Goal: Register for event/course

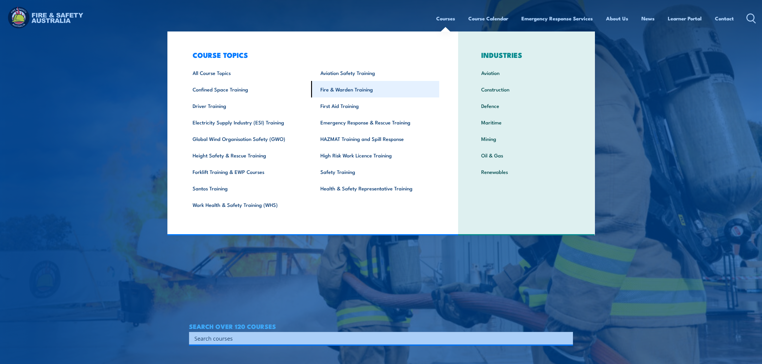
click at [382, 91] on link "Fire & Warden Training" at bounding box center [375, 89] width 128 height 17
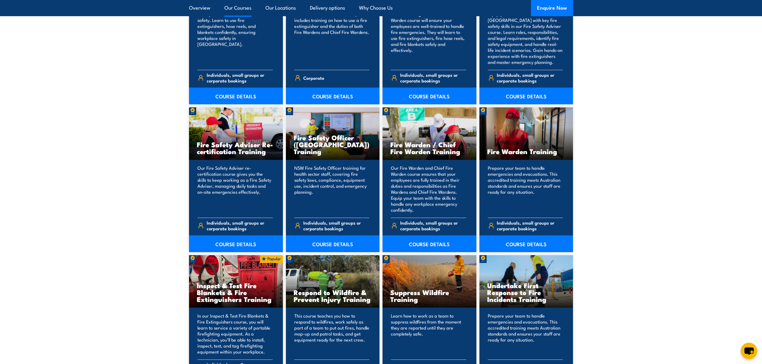
scroll to position [680, 0]
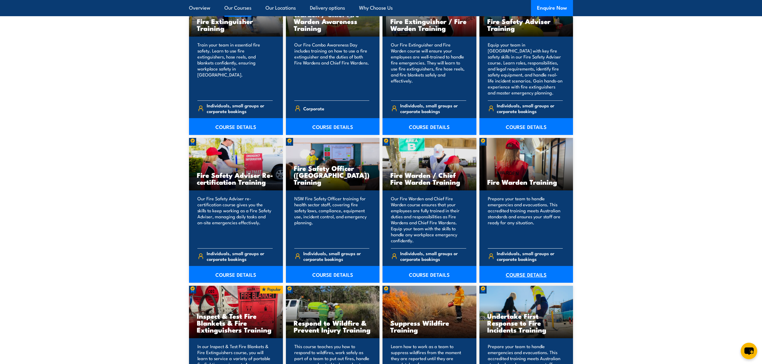
click at [517, 272] on link "COURSE DETAILS" at bounding box center [527, 274] width 94 height 17
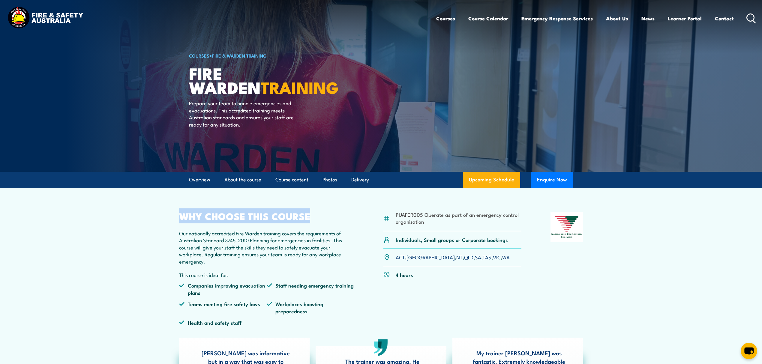
drag, startPoint x: 179, startPoint y: 217, endPoint x: 330, endPoint y: 220, distance: 151.6
click at [330, 220] on h2 "WHY CHOOSE THIS COURSE" at bounding box center [266, 216] width 175 height 8
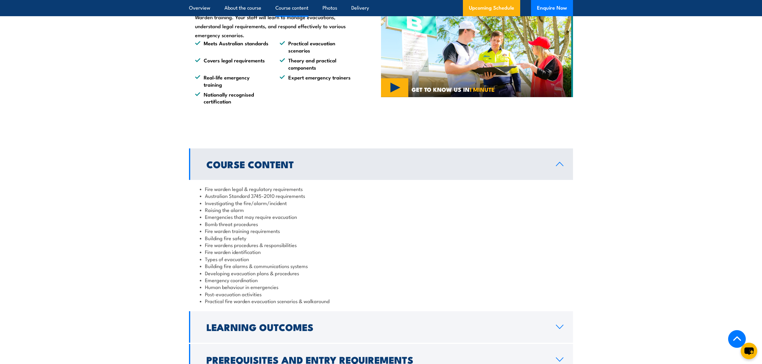
scroll to position [1000, 0]
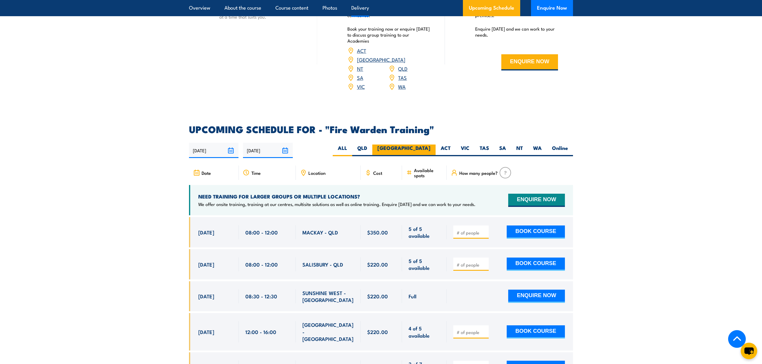
click at [429, 145] on label "[GEOGRAPHIC_DATA]" at bounding box center [404, 151] width 63 height 12
click at [431, 145] on input "[GEOGRAPHIC_DATA]" at bounding box center [433, 147] width 4 height 4
radio input "true"
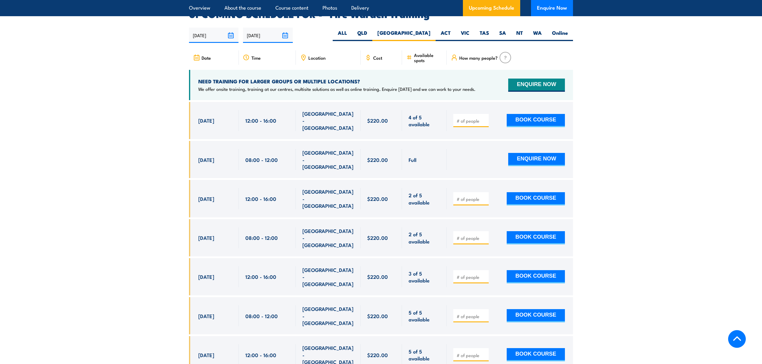
scroll to position [1116, 0]
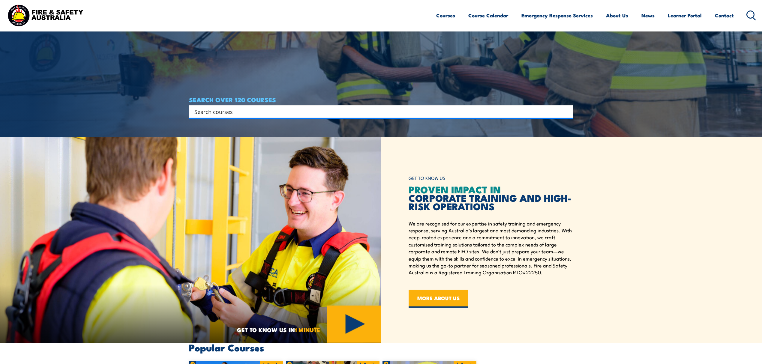
scroll to position [240, 0]
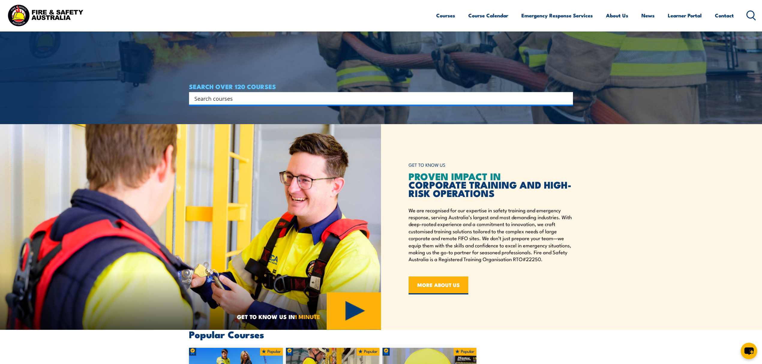
click at [223, 98] on input "Search input" at bounding box center [378, 98] width 366 height 9
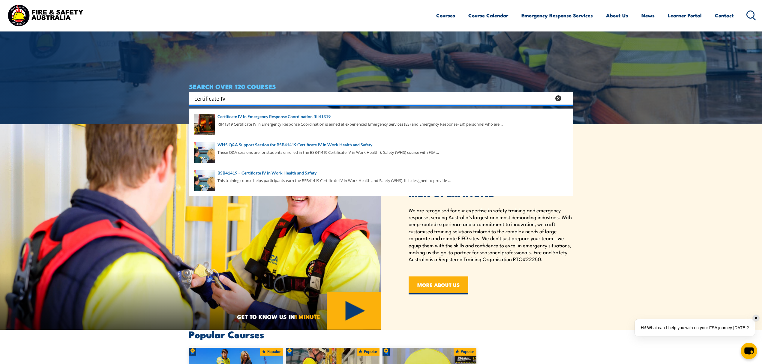
type input "certificate IV"
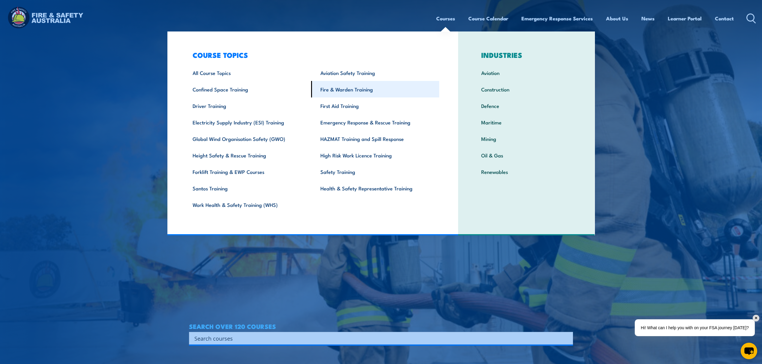
click at [370, 90] on link "Fire & Warden Training" at bounding box center [375, 89] width 128 height 17
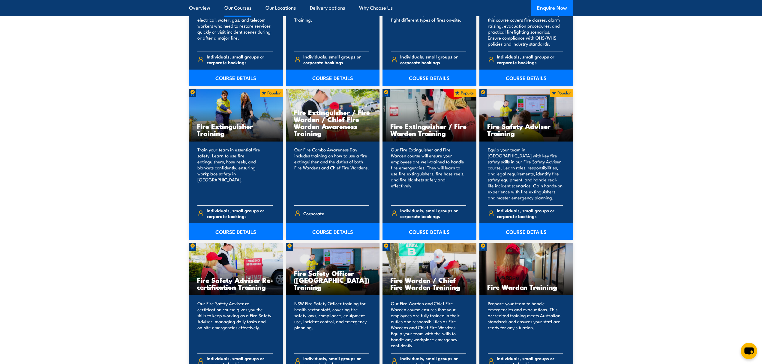
scroll to position [480, 0]
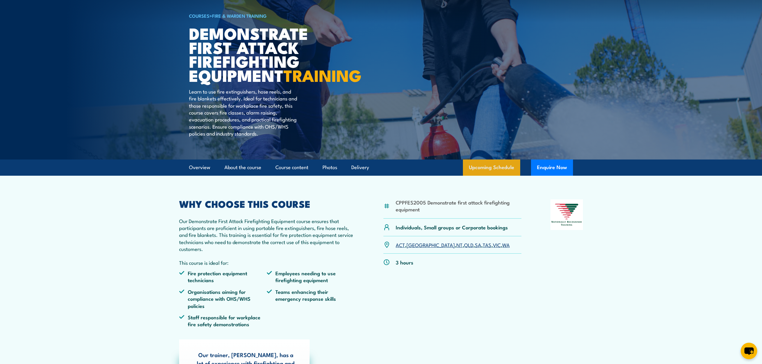
click at [505, 176] on link "Upcoming Schedule" at bounding box center [491, 168] width 57 height 16
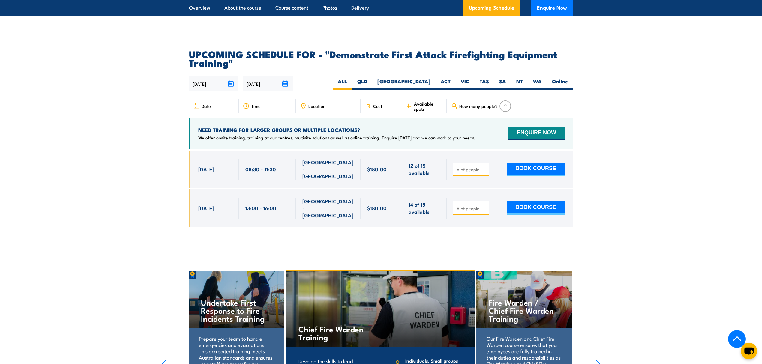
scroll to position [1008, 0]
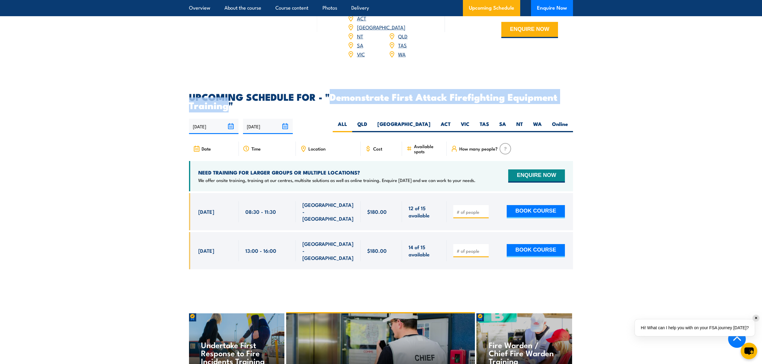
drag, startPoint x: 333, startPoint y: 87, endPoint x: 226, endPoint y: 94, distance: 106.8
click at [226, 94] on h2 "UPCOMING SCHEDULE FOR - "Demonstrate First Attack Firefighting Equipment Traini…" at bounding box center [381, 100] width 384 height 17
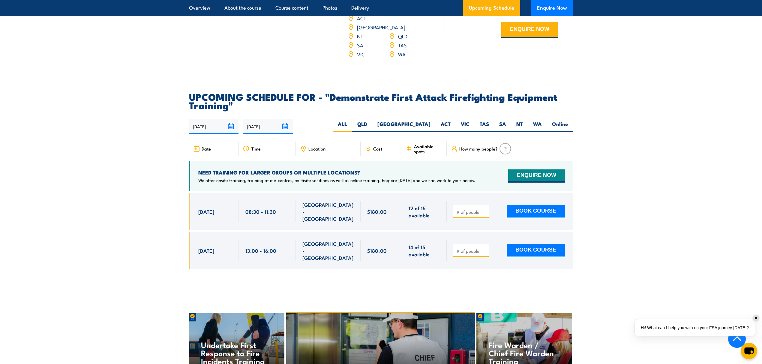
click at [284, 101] on article "UPCOMING SCHEDULE FOR - "Demonstrate First Attack Firefighting Equipment Traini…" at bounding box center [381, 185] width 384 height 186
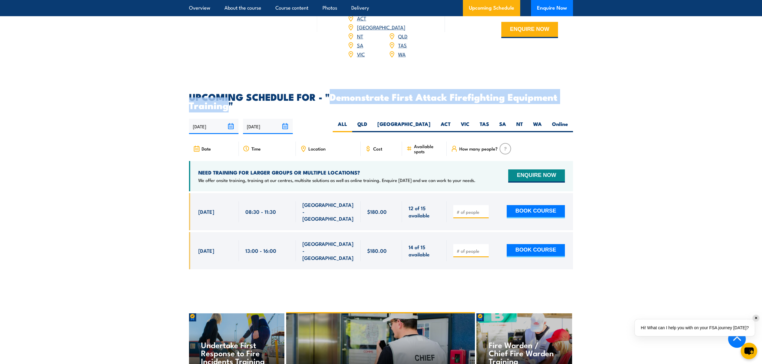
drag, startPoint x: 332, startPoint y: 83, endPoint x: 229, endPoint y: 94, distance: 103.6
click at [229, 94] on h2 "UPCOMING SCHEDULE FOR - "Demonstrate First Attack Firefighting Equipment Traini…" at bounding box center [381, 100] width 384 height 17
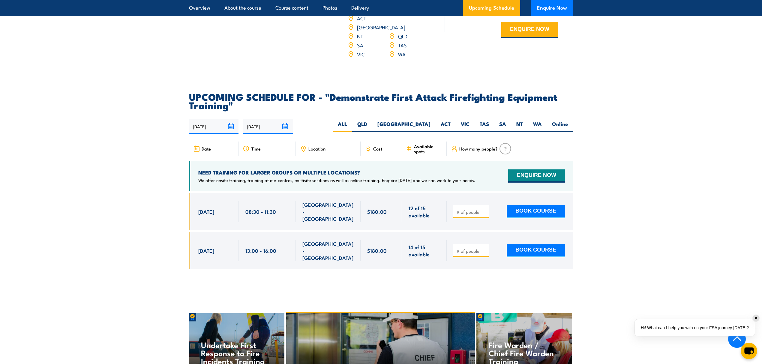
click at [238, 96] on h2 "UPCOMING SCHEDULE FOR - "Demonstrate First Attack Firefighting Equipment Traini…" at bounding box center [381, 100] width 384 height 17
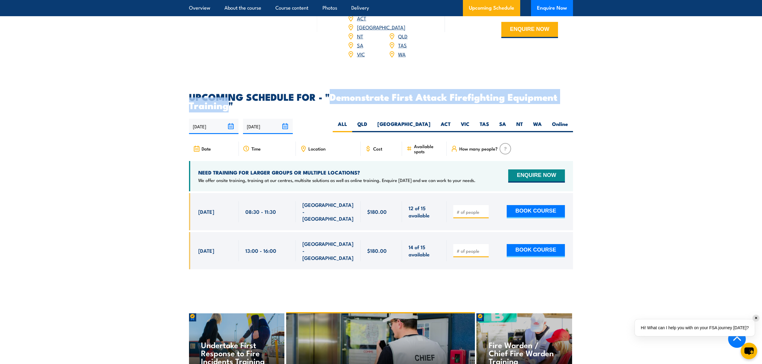
drag, startPoint x: 331, startPoint y: 86, endPoint x: 229, endPoint y: 97, distance: 103.2
click at [229, 97] on h2 "UPCOMING SCHEDULE FOR - "Demonstrate First Attack Firefighting Equipment Traini…" at bounding box center [381, 100] width 384 height 17
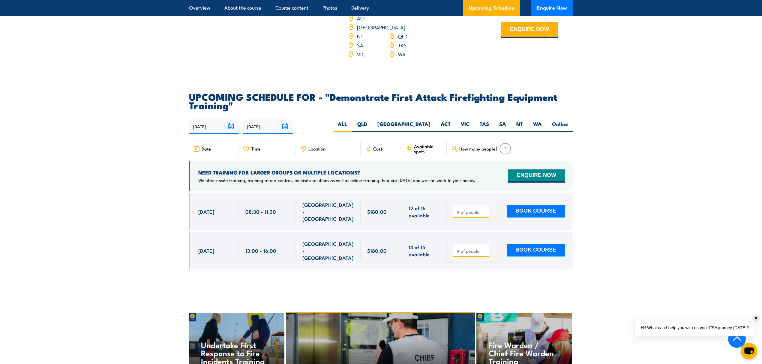
click at [244, 95] on h2 "UPCOMING SCHEDULE FOR - "Demonstrate First Attack Firefighting Equipment Traini…" at bounding box center [381, 100] width 384 height 17
drag, startPoint x: 331, startPoint y: 86, endPoint x: 388, endPoint y: 83, distance: 57.7
click at [388, 92] on h2 "UPCOMING SCHEDULE FOR - "Demonstrate First Attack Firefighting Equipment Traini…" at bounding box center [381, 100] width 384 height 17
click at [336, 101] on article "UPCOMING SCHEDULE FOR - "Demonstrate First Attack Firefighting Equipment Traini…" at bounding box center [381, 185] width 384 height 186
